Goal: Task Accomplishment & Management: Manage account settings

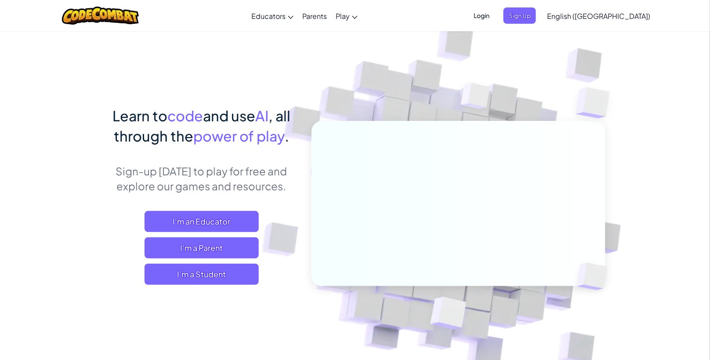
click at [494, 13] on span "Login" at bounding box center [481, 15] width 26 height 16
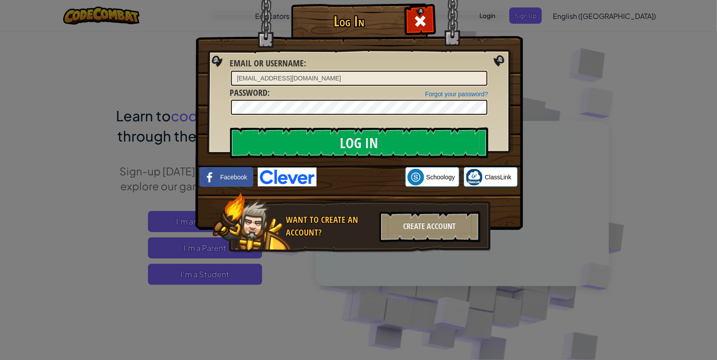
click at [352, 54] on img at bounding box center [359, 102] width 328 height 256
drag, startPoint x: 332, startPoint y: 77, endPoint x: 143, endPoint y: 72, distance: 188.9
click at [143, 72] on div "Log In Unknown Error Email or Username : [EMAIL_ADDRESS][DOMAIN_NAME] Forgot yo…" at bounding box center [358, 180] width 717 height 360
paste input "[EMAIL_ADDRESS]"
type input "[EMAIL_ADDRESS][DOMAIN_NAME]"
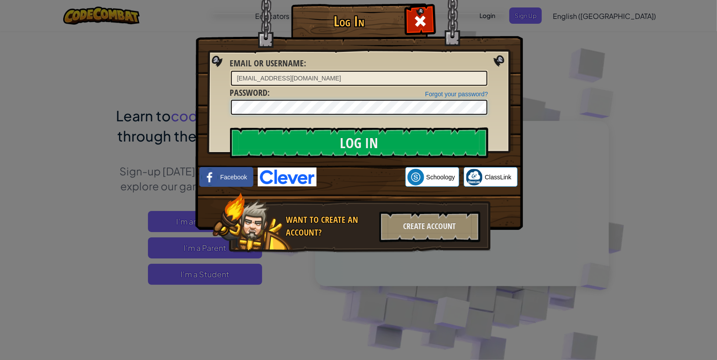
click at [101, 95] on div "Log In Unknown Error Email or Username : [EMAIL_ADDRESS][DOMAIN_NAME] Forgot yo…" at bounding box center [358, 180] width 717 height 360
click at [257, 144] on input "Log In" at bounding box center [359, 142] width 258 height 31
